Goal: Contribute content

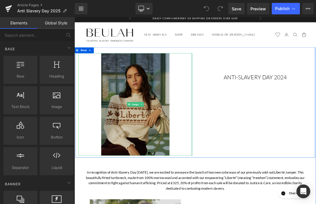
scroll to position [6, 0]
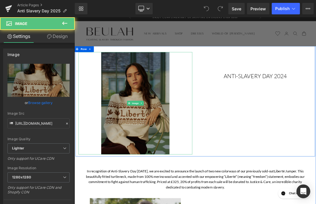
click at [157, 117] on img at bounding box center [162, 142] width 98 height 148
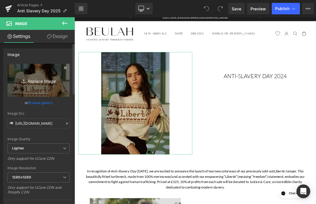
click at [34, 81] on icon "Replace Image" at bounding box center [39, 80] width 46 height 7
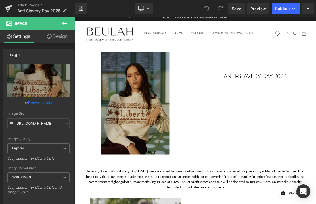
type input "C:\fakepath\w_KLJ_Beulah_AW25Campaign_Dunoon_09.09.25_Shot 15-174.jpg"
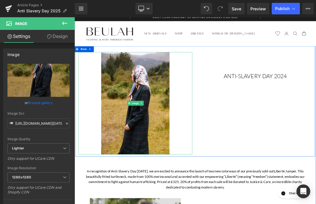
type input "https://ucarecdn.com/ec9a25b6-96da-4018-a36f-e99b0d3b913e/-/format/auto/-/previ…"
click at [316, 112] on div "Image ANTI-SLAVERY DAY 2024 Heading Row" at bounding box center [248, 138] width 345 height 159
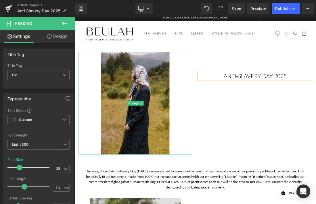
click at [128, 173] on img at bounding box center [162, 142] width 98 height 148
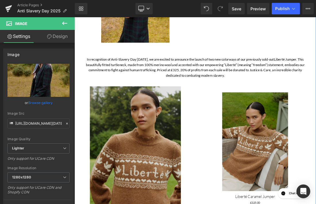
scroll to position [255, 0]
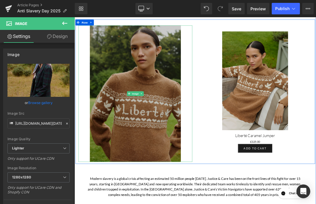
click at [133, 122] on img at bounding box center [162, 127] width 131 height 197
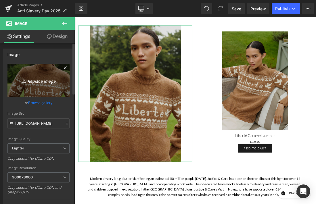
click at [36, 81] on icon "Replace Image" at bounding box center [39, 80] width 46 height 7
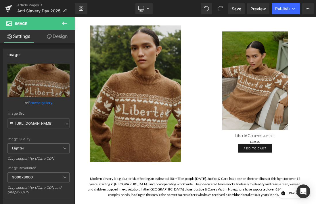
type input "C:\fakepath\AHANA CREAM 14414 copy 3.jpg"
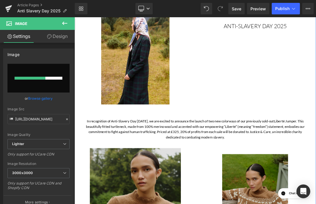
scroll to position [211, 0]
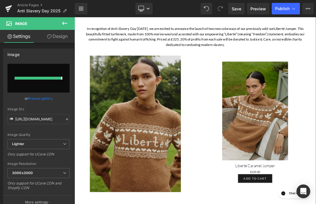
type input "https://ucarecdn.com/5a2ddfb5-ee7a-4020-9c44-0c9d57f6d34b/-/format/auto/-/previ…"
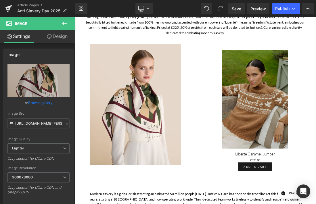
scroll to position [224, 0]
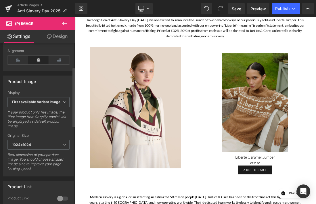
scroll to position [0, 0]
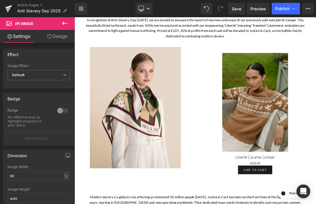
click at [64, 23] on icon at bounding box center [64, 23] width 5 height 3
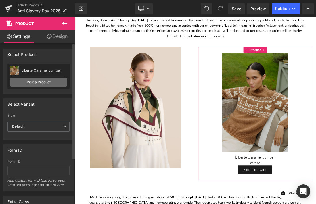
click at [34, 83] on link "Pick a Product" at bounding box center [39, 82] width 58 height 9
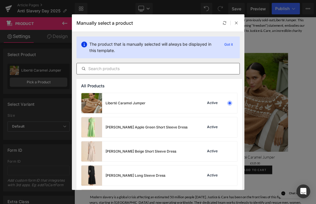
click at [119, 68] on input "text" at bounding box center [158, 68] width 163 height 7
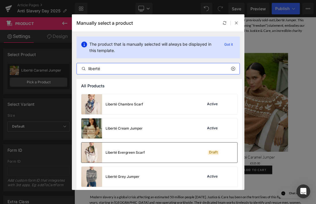
scroll to position [85, 0]
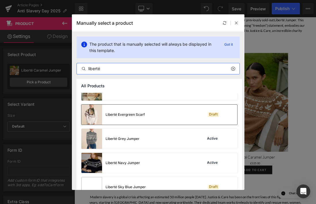
type input "liberté"
click at [167, 119] on div "Liberté Evergreen Scarf Draft" at bounding box center [159, 115] width 156 height 20
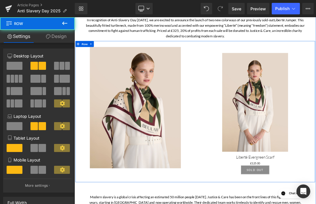
click at [80, 63] on div "Image" at bounding box center [162, 147] width 173 height 175
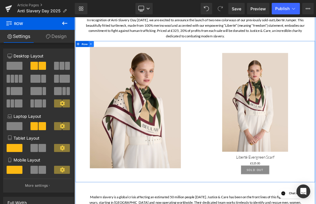
click at [97, 55] on icon at bounding box center [99, 55] width 4 height 4
click at [108, 56] on icon at bounding box center [106, 55] width 4 height 4
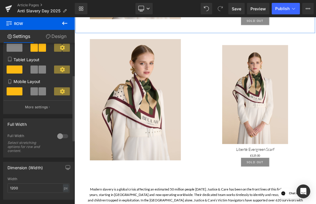
scroll to position [0, 0]
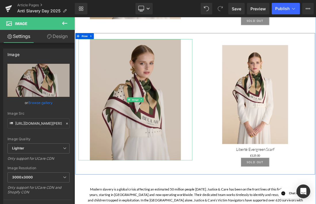
click at [141, 110] on img at bounding box center [162, 136] width 131 height 175
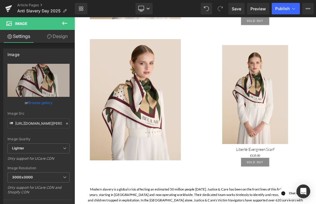
click at [64, 24] on icon at bounding box center [64, 23] width 7 height 7
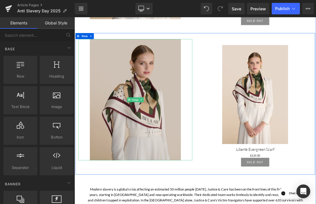
click at [144, 135] on img at bounding box center [162, 136] width 131 height 175
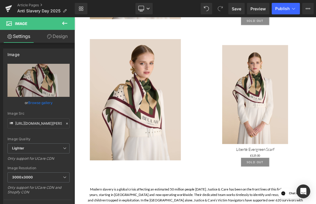
click at [62, 22] on icon at bounding box center [64, 23] width 7 height 7
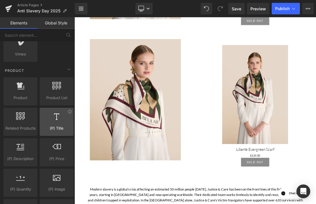
scroll to position [445, 0]
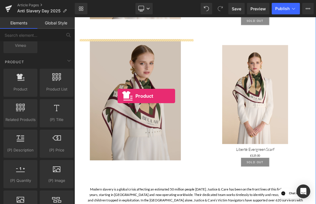
drag, startPoint x: 90, startPoint y: 101, endPoint x: 136, endPoint y: 131, distance: 54.7
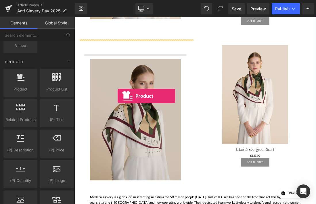
scroll to position [467, 0]
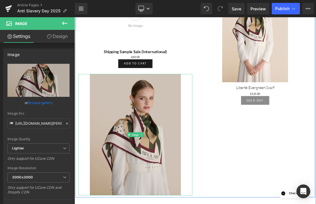
scroll to position [567, 0]
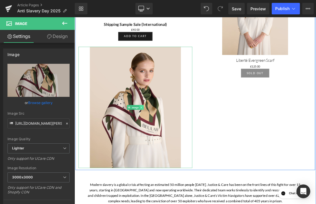
click at [171, 146] on icon at bounding box center [171, 147] width 3 height 3
click at [175, 149] on icon at bounding box center [174, 147] width 3 height 3
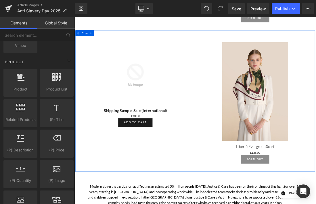
scroll to position [430, 0]
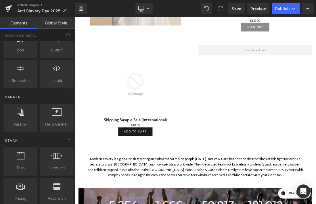
scroll to position [0, 0]
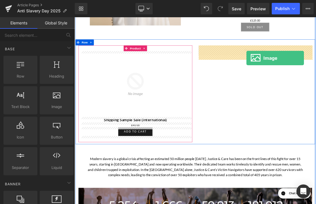
drag, startPoint x: 122, startPoint y: 127, endPoint x: 322, endPoint y: 79, distance: 205.7
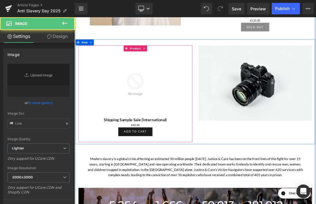
type input "//d1um8515vdn9kb.cloudfront.net/images/parallax.jpg"
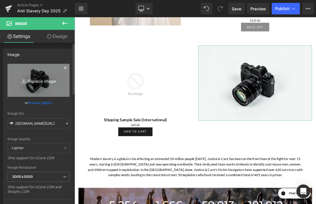
click at [37, 81] on icon "Replace Image" at bounding box center [39, 80] width 46 height 7
type input "C:\fakepath\AHANA CREAM 14385 copy 3.jpg"
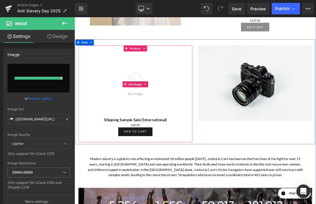
type input "https://ucarecdn.com/8dcfe45c-d0fa-4c3f-b92e-1353f123e214/-/format/auto/-/previ…"
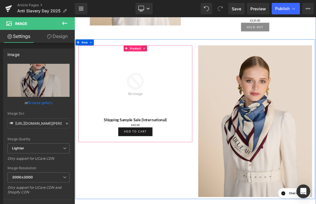
click at [162, 60] on span "Product" at bounding box center [162, 62] width 19 height 9
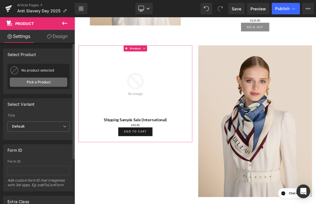
click at [42, 85] on link "Pick a Product" at bounding box center [39, 82] width 58 height 9
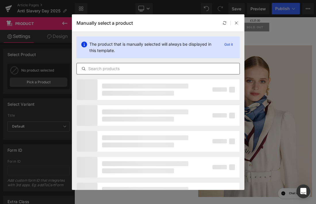
click at [123, 67] on input "text" at bounding box center [158, 68] width 163 height 7
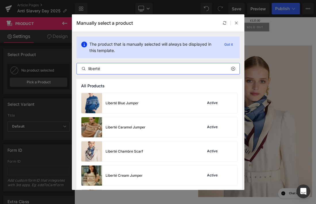
scroll to position [6, 0]
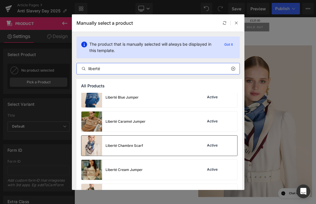
type input "liberté"
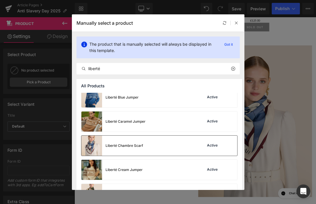
click at [149, 153] on div "Liberté Chambre Scarf Active" at bounding box center [159, 146] width 156 height 20
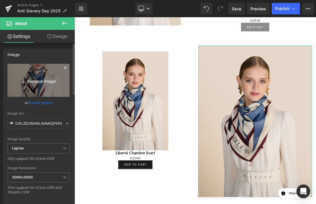
click at [35, 84] on icon "Replace Image" at bounding box center [39, 80] width 46 height 7
type input "C:\fakepath\AHANA CREAM 14369 copy 3.jpg"
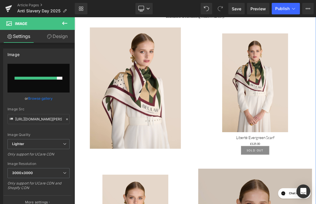
scroll to position [251, 0]
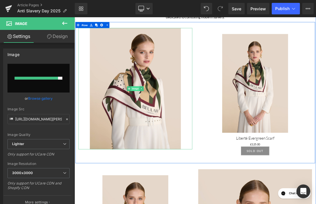
click at [161, 121] on span "Image" at bounding box center [162, 120] width 12 height 7
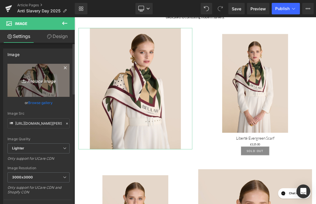
click at [37, 80] on icon "Replace Image" at bounding box center [39, 80] width 46 height 7
type input "C:\fakepath\AHANA CREAM 14398 copy 3.jpg"
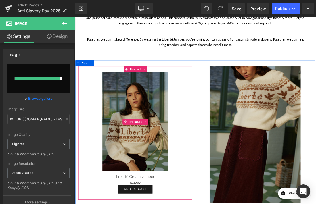
scroll to position [844, 0]
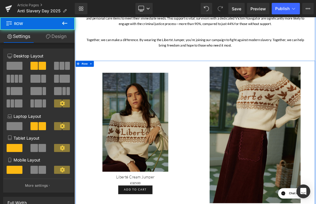
click at [79, 154] on div "Sale Off (P) Image Liberté Cream Jumper (P) Title £0 £325.00 (P) Price Add To C…" at bounding box center [162, 185] width 173 height 192
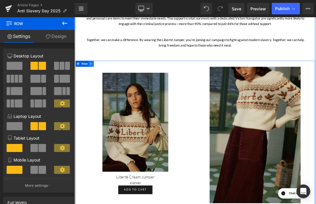
click at [98, 83] on icon at bounding box center [99, 85] width 4 height 4
click at [113, 84] on icon at bounding box center [114, 85] width 4 height 4
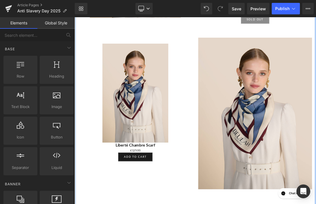
scroll to position [438, 0]
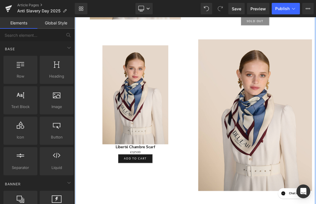
click at [87, 91] on div "Sale Off" at bounding box center [162, 129] width 158 height 142
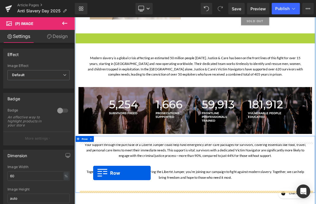
drag, startPoint x: 79, startPoint y: 44, endPoint x: 101, endPoint y: 242, distance: 199.1
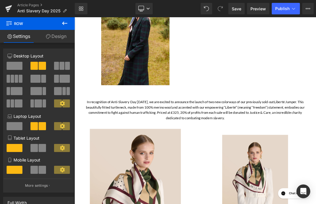
scroll to position [200, 0]
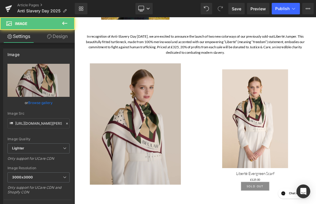
click at [141, 163] on img at bounding box center [162, 171] width 131 height 175
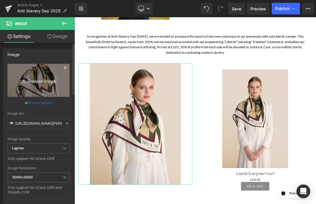
click at [38, 81] on icon "Replace Image" at bounding box center [39, 80] width 46 height 7
type input "C:\fakepath\AHANA CREAM 14398 copy 3.jpg"
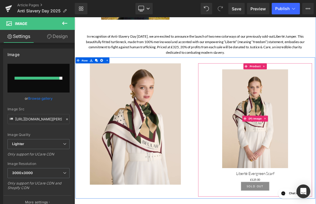
type input "https://ucarecdn.com/81ac1d8f-8657-4aa4-8c67-c87b1b7b3948/-/format/auto/-/previ…"
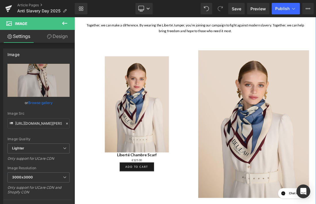
scroll to position [659, 0]
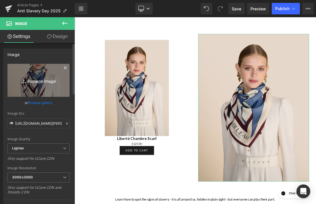
click at [43, 81] on icon "Replace Image" at bounding box center [39, 80] width 46 height 7
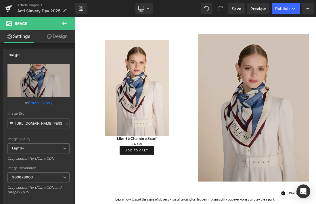
type input "C:\fakepath\AHANA CREAM 14369 copy 3.jpg"
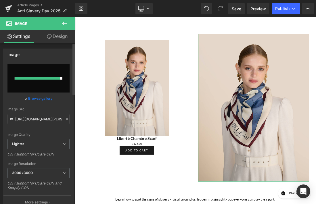
click at [41, 80] on input "file" at bounding box center [38, 78] width 62 height 29
type input "C:\fakepath\BLUE LIBERTE SCARF 14369 copy 3.jpg"
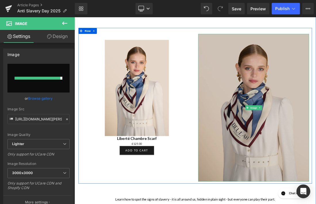
type input "https://ucarecdn.com/46b86441-30a7-432e-b9d5-ab05df346228/-/format/auto/-/previ…"
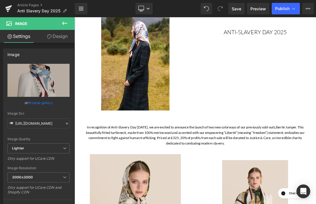
scroll to position [190, 0]
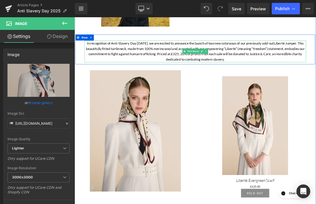
click at [208, 72] on p "In recognition of Anti-Slavery Day today, we are excited to announce the launch…" at bounding box center [248, 66] width 319 height 31
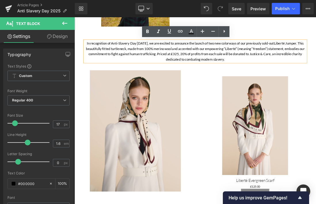
click at [220, 70] on p "In recognition of Anti-Slavery Day today, we are excited to announce the launch…" at bounding box center [248, 66] width 319 height 31
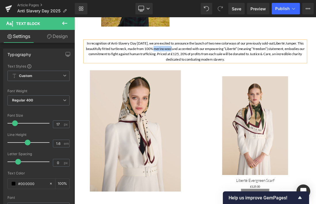
drag, startPoint x: 213, startPoint y: 63, endPoint x: 188, endPoint y: 62, distance: 25.0
click at [188, 62] on p "In recognition of Anti-Slavery Day today, we are excited to announce the launch…" at bounding box center [248, 66] width 319 height 31
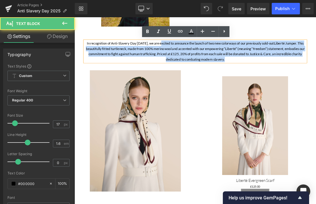
scroll to position [190, 0]
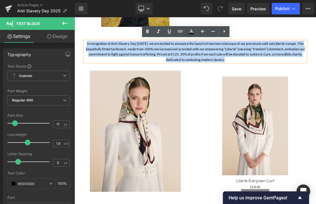
drag, startPoint x: 313, startPoint y: 78, endPoint x: 90, endPoint y: 56, distance: 224.0
click at [90, 56] on p "In recognition of Anti-Slavery Day today, we are excited to announce the launch…" at bounding box center [248, 66] width 319 height 31
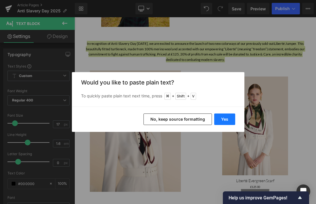
click at [223, 121] on button "Yes" at bounding box center [224, 120] width 21 height 12
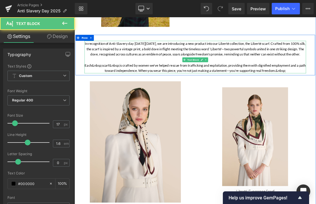
click at [117, 94] on p "Each&nbsp;scarf&nbsp;is crafted by women we've helped rescue from trafficking a…" at bounding box center [248, 91] width 319 height 16
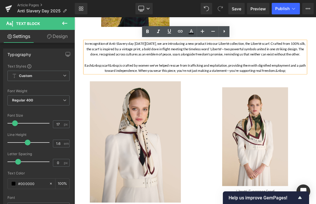
click at [125, 95] on p "Each&nbsp;scarf&nbsp;is crafted by women we've helped rescue from trafficking a…" at bounding box center [248, 91] width 319 height 16
click at [149, 95] on p "Each&nbsp;scarf&nbsp;is crafted by women we've helped rescue from trafficking a…" at bounding box center [248, 91] width 319 height 16
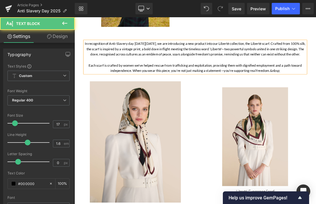
click at [316, 98] on p "Each scarf is crafted by women we've helped rescue from trafficking and exploit…" at bounding box center [248, 91] width 319 height 16
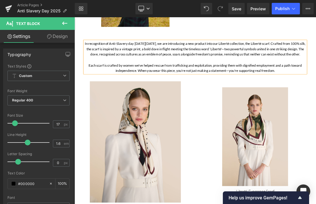
click at [316, 75] on p "In recognition of Anti-Slavery day on Saturday 18th October, we are introducing…" at bounding box center [248, 63] width 319 height 24
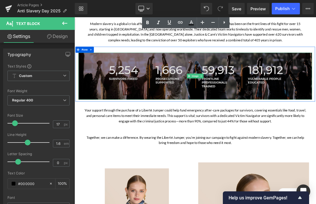
scroll to position [519, 0]
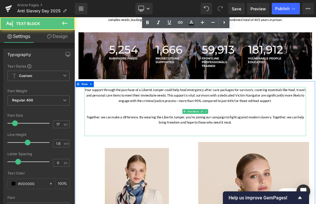
click at [210, 129] on p "Your support through the purchase of a Liberté Jumper could help fund emergency…" at bounding box center [248, 130] width 319 height 24
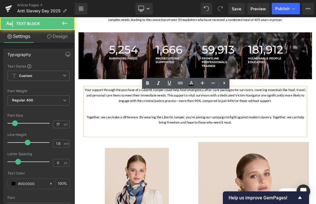
click at [212, 131] on p "Your support through the purchase of a Liberté Jumper could help fund emergency…" at bounding box center [248, 130] width 319 height 24
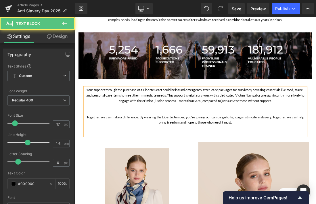
click at [233, 169] on p "Together, we can make a difference. By wearing the Liberté Jumper, you’re joini…" at bounding box center [248, 165] width 319 height 16
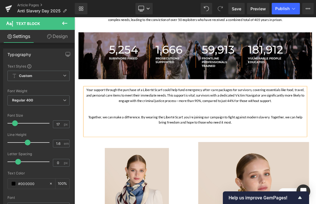
click at [316, 173] on p "Together, we can make a difference. By wearing the Liberté Scarf, you’re joinin…" at bounding box center [248, 165] width 319 height 16
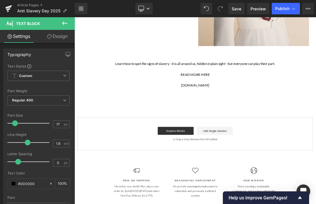
scroll to position [947, 0]
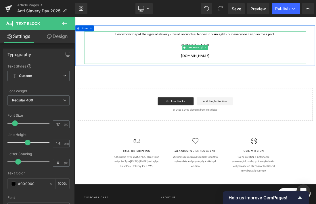
click at [316, 45] on p "Learn how to spot the signs of slavery - it is all around us, hidden in plain s…" at bounding box center [248, 42] width 319 height 8
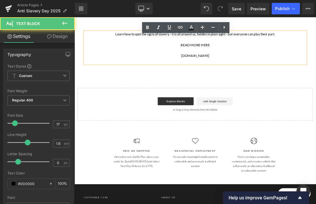
click at [127, 45] on p "Learn how to spot the signs of slavery - it is all around us, hidden in plain s…" at bounding box center [248, 42] width 319 height 8
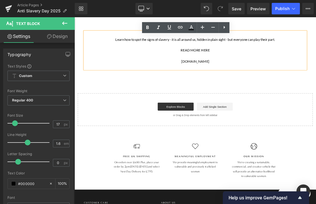
scroll to position [948, 0]
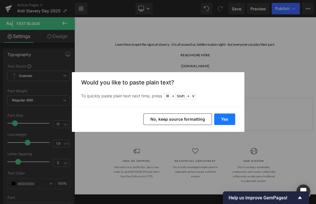
click at [224, 121] on button "Yes" at bounding box center [224, 120] width 21 height 12
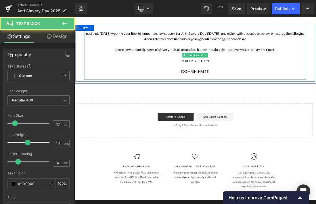
click at [94, 49] on p "post a pic tomorrow wearing your liberté jumper to show support for Anti-Slaver…" at bounding box center [248, 45] width 319 height 16
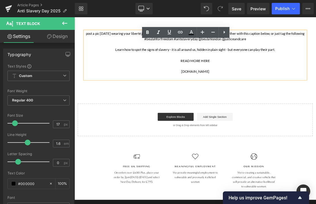
scroll to position [940, 0]
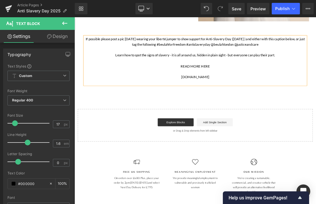
click at [109, 58] on p "If possible please post a pic tomorrow wearing your liberté jumper to show supp…" at bounding box center [248, 53] width 319 height 16
drag, startPoint x: 204, startPoint y: 59, endPoint x: 152, endPoint y: 57, distance: 51.2
click at [152, 57] on p "If possible, please post a pic tomorrow wearing your liberté jumper to show sup…" at bounding box center [248, 53] width 319 height 16
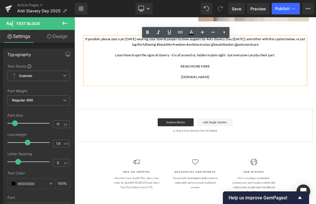
click at [177, 58] on p "If possible, please post a pic tomorrow wearing your liberté jumper to show sup…" at bounding box center [248, 53] width 319 height 16
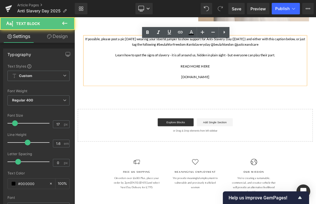
click at [174, 58] on p "If possible, please post a pic tomorrow wearing your liberté jumper to show sup…" at bounding box center [248, 53] width 319 height 16
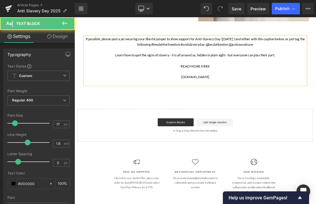
click at [213, 57] on p "If possible, please post a pic wearing your liberté jumper to show support for …" at bounding box center [248, 53] width 319 height 16
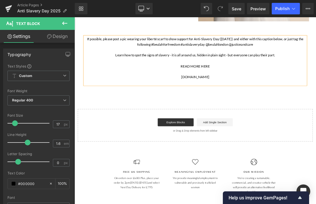
click at [316, 59] on p "If possible, please post a pic wearing your liberté scarf to show support for A…" at bounding box center [248, 53] width 319 height 16
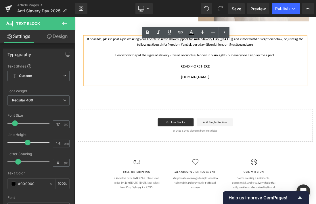
click at [316, 60] on p "If possible, please post a pic wearing your liberté scarf to show support for A…" at bounding box center [248, 53] width 319 height 16
drag, startPoint x: 170, startPoint y: 65, endPoint x: 360, endPoint y: 55, distance: 189.8
click at [316, 55] on p "If possible, please post a pic wearing your liberté scarf to show support for A…" at bounding box center [248, 53] width 319 height 16
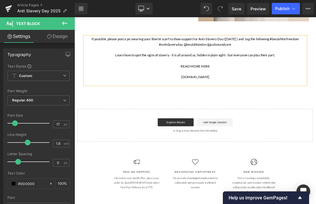
click at [316, 60] on p "If possible, please post a pic wearing your liberté scarf to show support for A…" at bounding box center [248, 53] width 319 height 16
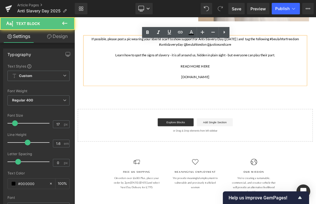
click at [316, 115] on p at bounding box center [248, 111] width 319 height 8
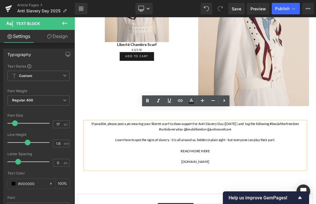
scroll to position [878, 0]
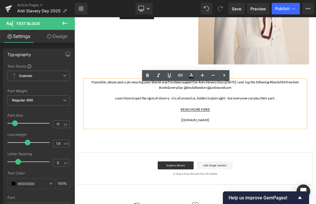
click at [267, 153] on link "READ MORE HERE" at bounding box center [248, 150] width 42 height 6
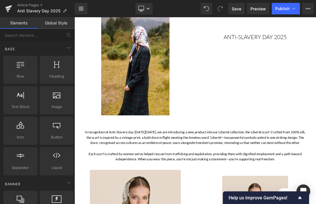
scroll to position [0, 0]
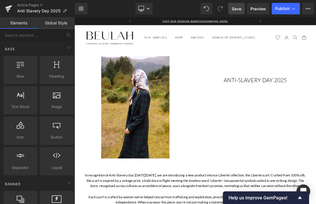
click at [237, 12] on link "Save" at bounding box center [236, 9] width 16 height 12
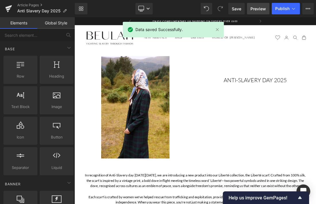
click at [255, 9] on span "Preview" at bounding box center [259, 9] width 16 height 6
